Goal: Transaction & Acquisition: Subscribe to service/newsletter

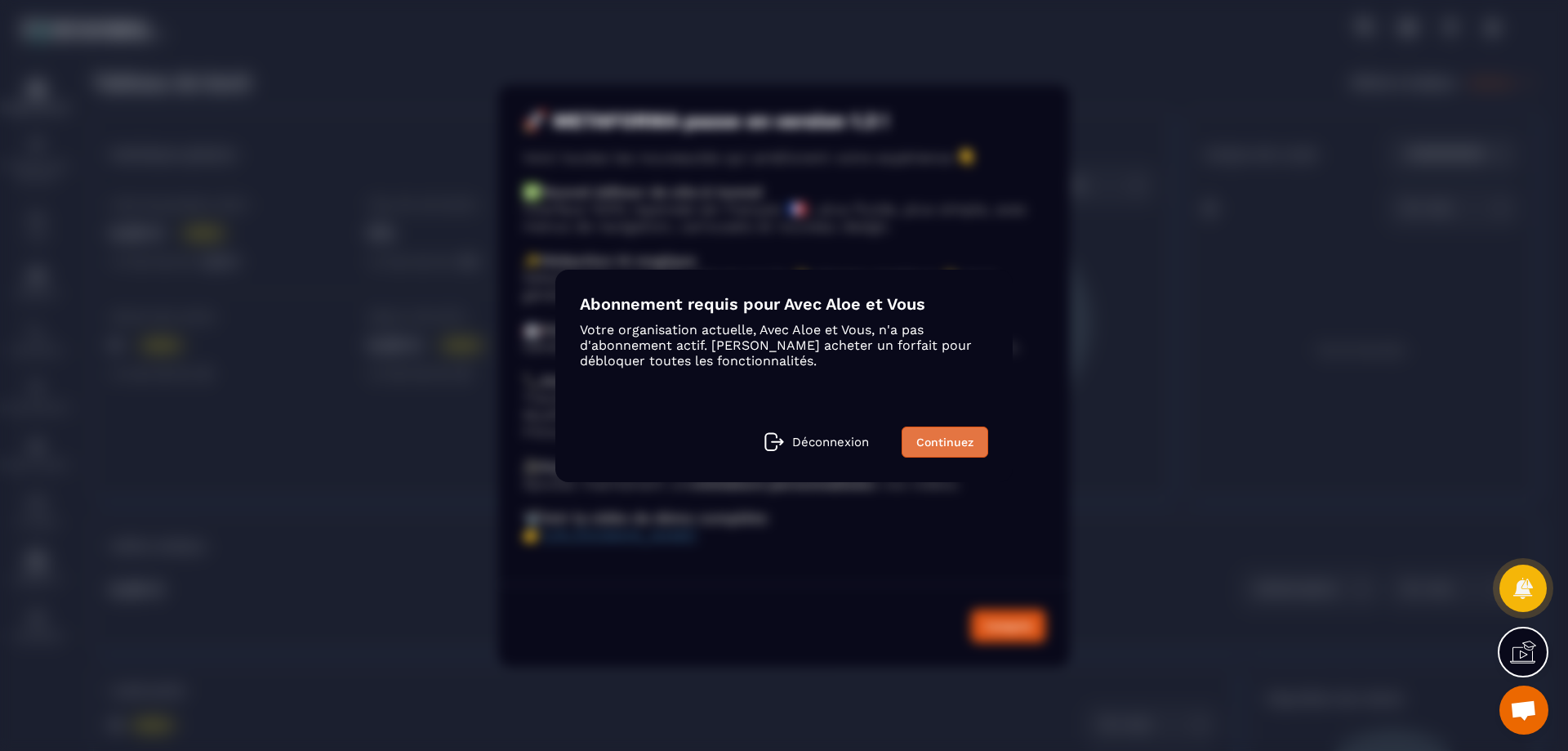
click at [950, 440] on link "Continuez" at bounding box center [945, 442] width 87 height 31
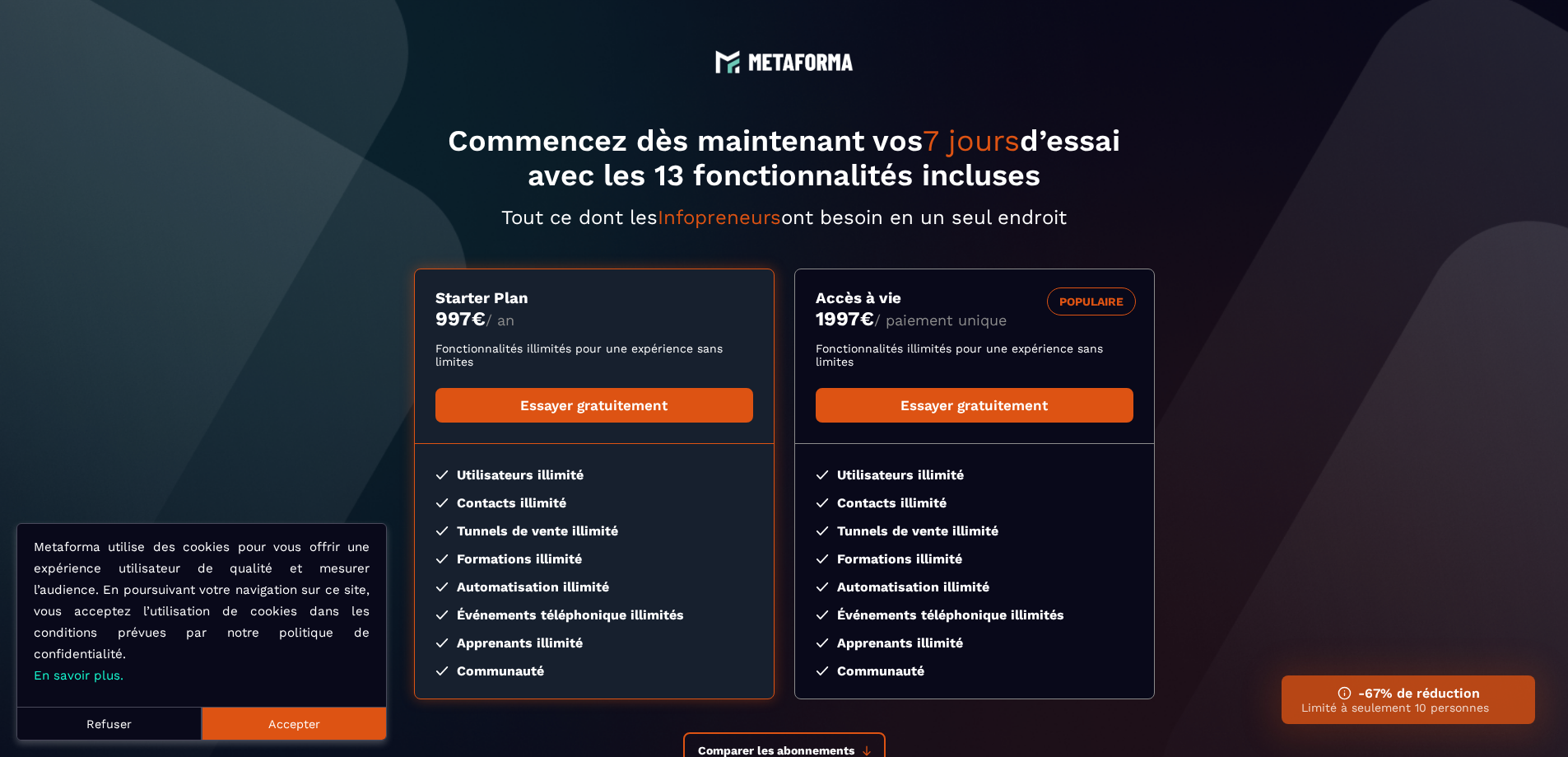
scroll to position [143, 0]
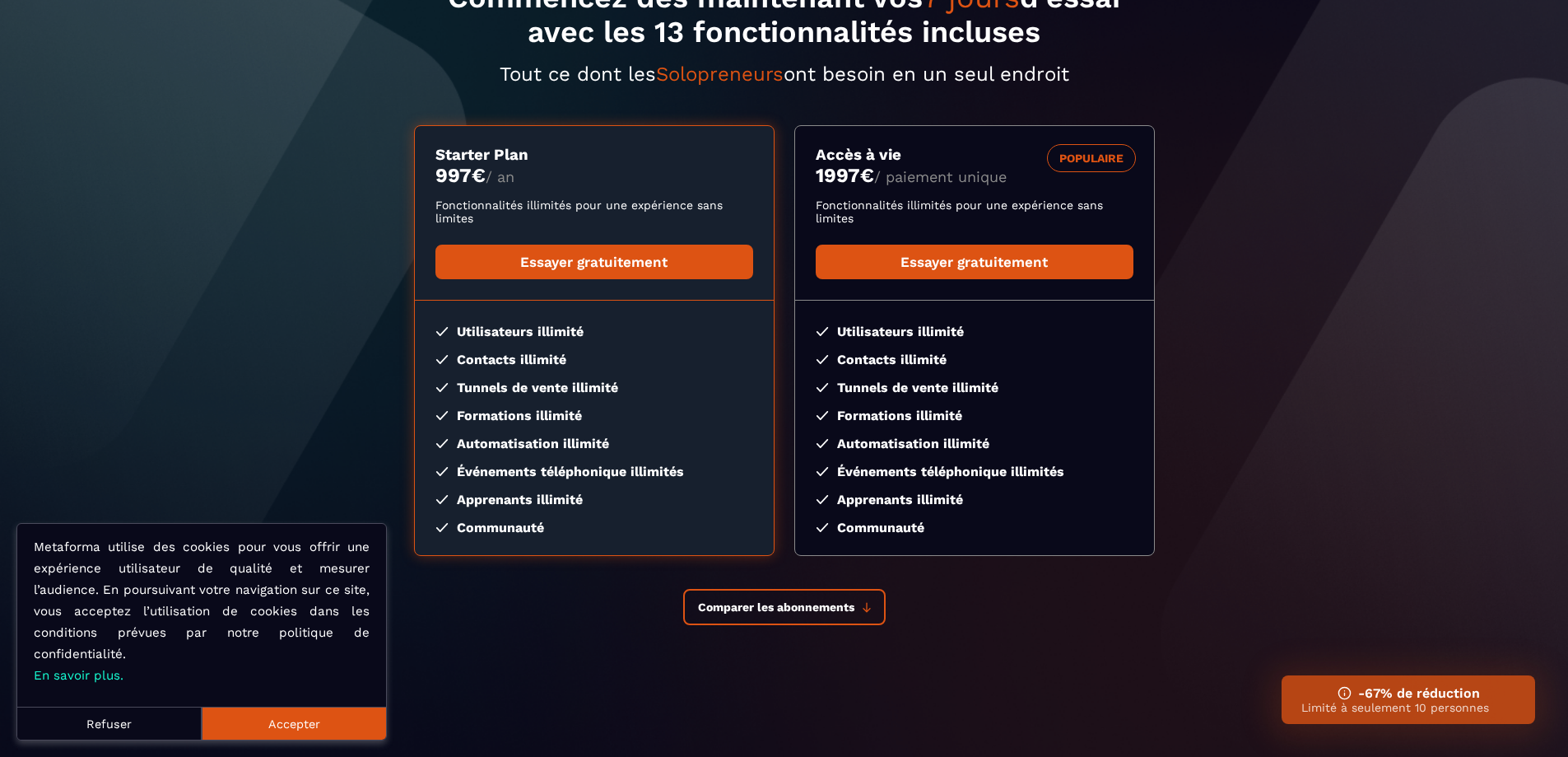
click at [325, 724] on button "Accepter" at bounding box center [293, 723] width 184 height 33
